Goal: Register for event/course

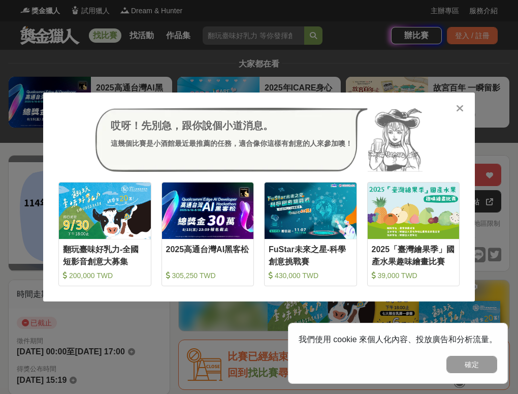
click at [456, 108] on icon at bounding box center [460, 108] width 8 height 10
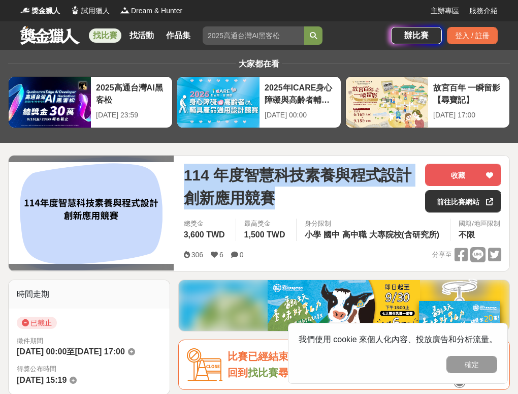
drag, startPoint x: 185, startPoint y: 176, endPoint x: 273, endPoint y: 193, distance: 89.6
click at [273, 193] on span "114 年度智慧科技素養與程式設計創新應用競賽" at bounding box center [300, 187] width 233 height 46
copy span "114 年度智慧科技素養與程式設計創新應用競賽"
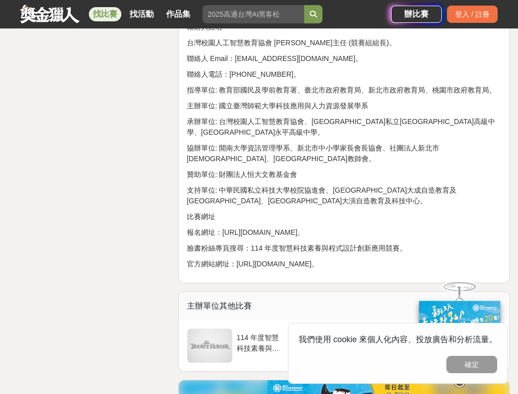
scroll to position [1829, 0]
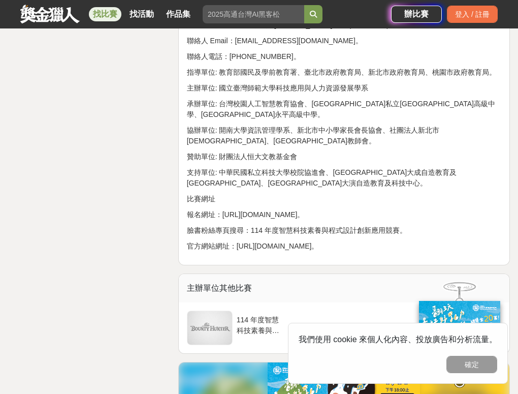
drag, startPoint x: 326, startPoint y: 262, endPoint x: 237, endPoint y: 265, distance: 88.5
click at [237, 251] on p "官方網站網址：[URL][DOMAIN_NAME]。" at bounding box center [344, 246] width 314 height 11
copy p "[URL][DOMAIN_NAME]。"
drag, startPoint x: 223, startPoint y: 232, endPoint x: 349, endPoint y: 233, distance: 126.5
click at [349, 220] on p "報名網址：[URL][DOMAIN_NAME]。" at bounding box center [344, 214] width 314 height 11
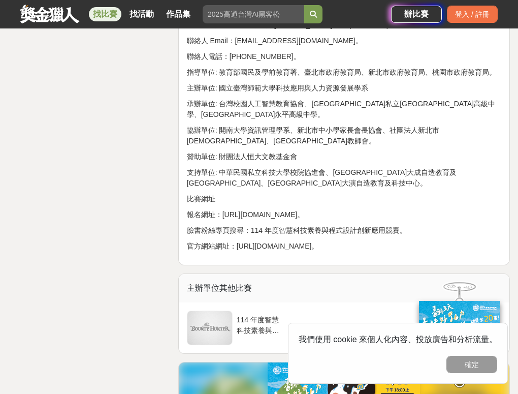
copy p "[URL][DOMAIN_NAME]"
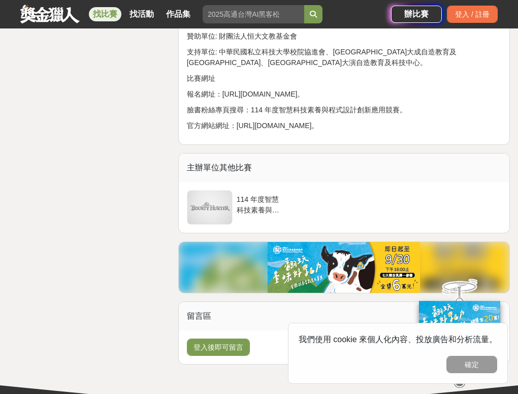
scroll to position [2032, 0]
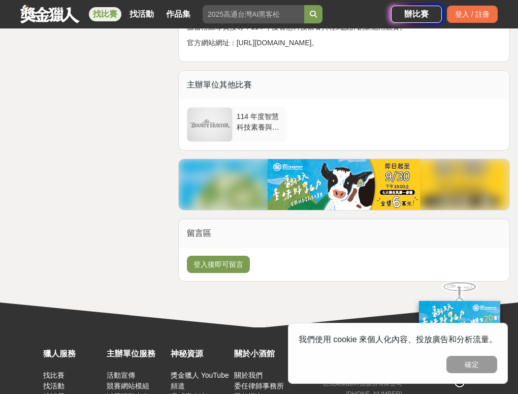
click at [229, 137] on div at bounding box center [209, 125] width 45 height 34
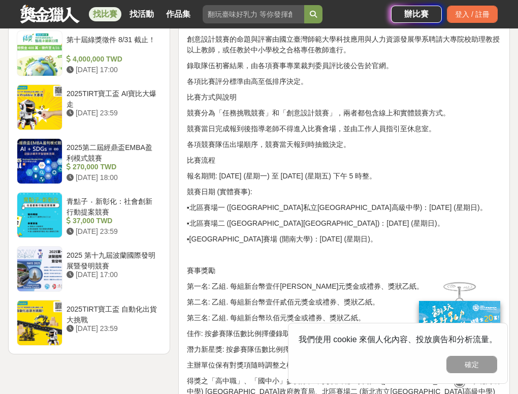
scroll to position [1219, 0]
